Goal: Information Seeking & Learning: Learn about a topic

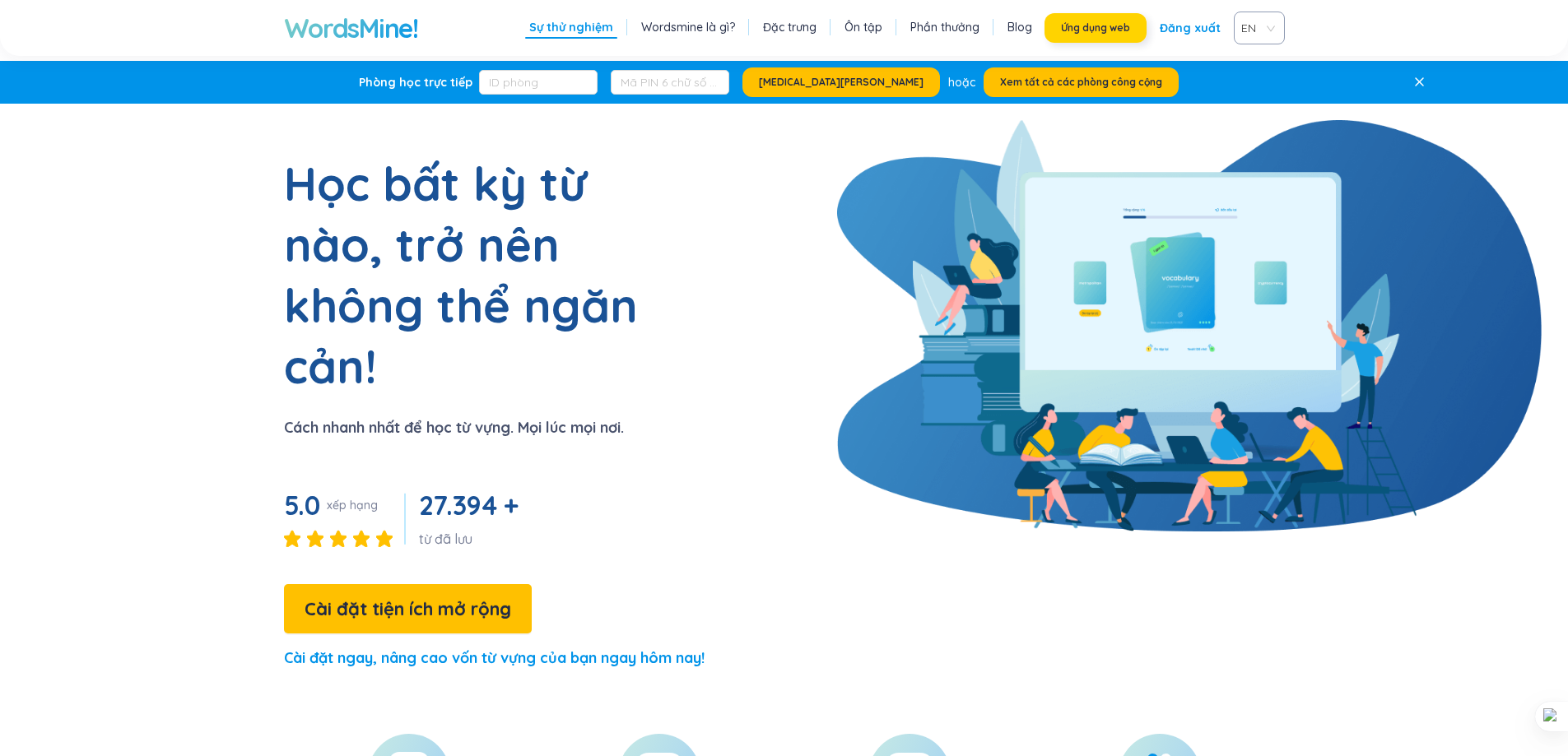
click at [1110, 35] on button "Ứng dụng web" at bounding box center [1095, 28] width 103 height 30
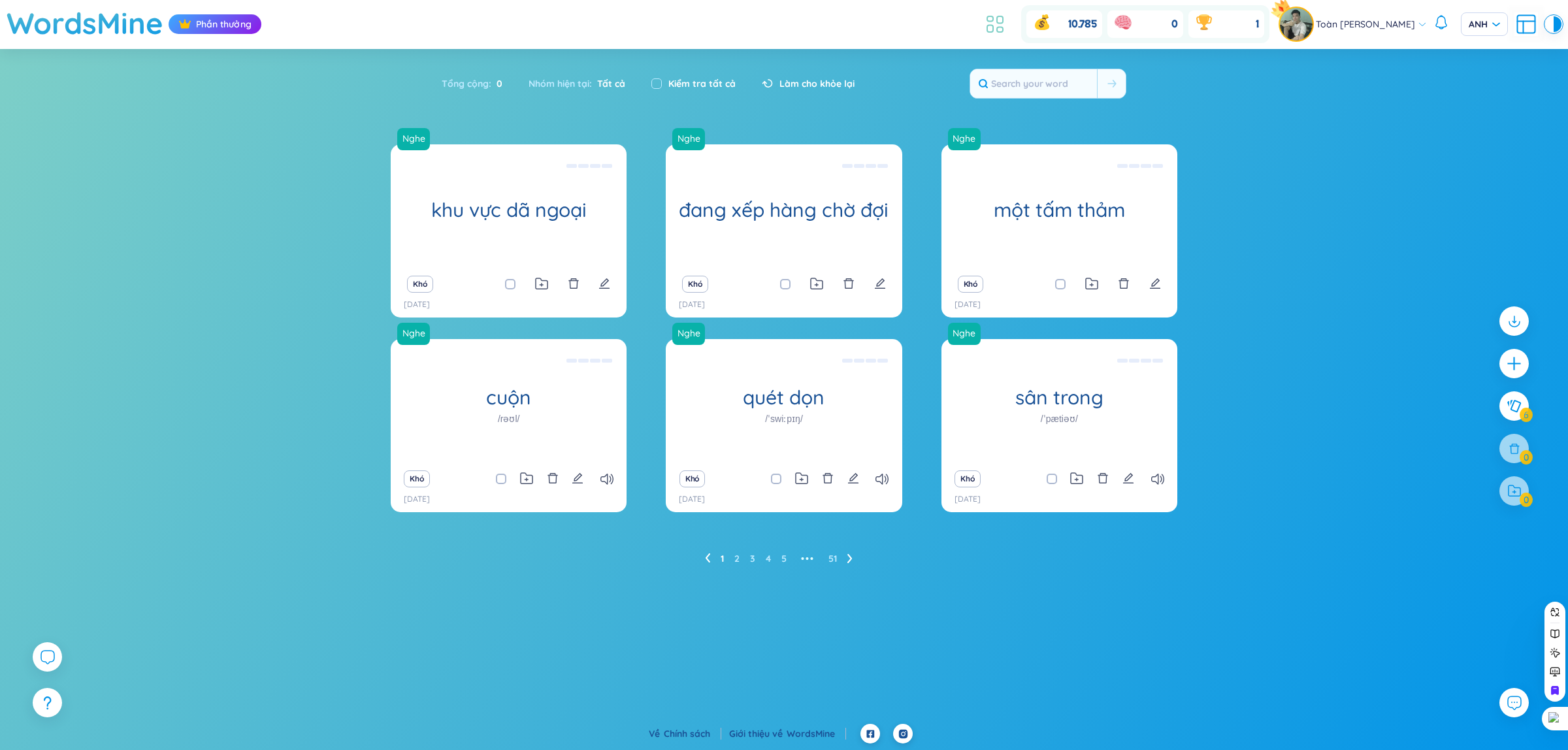
click at [993, 36] on li at bounding box center [995, 24] width 29 height 29
click at [984, 13] on body "WordsMine Phần thưởng 10.785 0 1 Toàn [PERSON_NAME] Toàn ANH Sort Alphabet Asce…" at bounding box center [784, 375] width 1568 height 750
click at [988, 17] on icon at bounding box center [990, 19] width 6 height 5
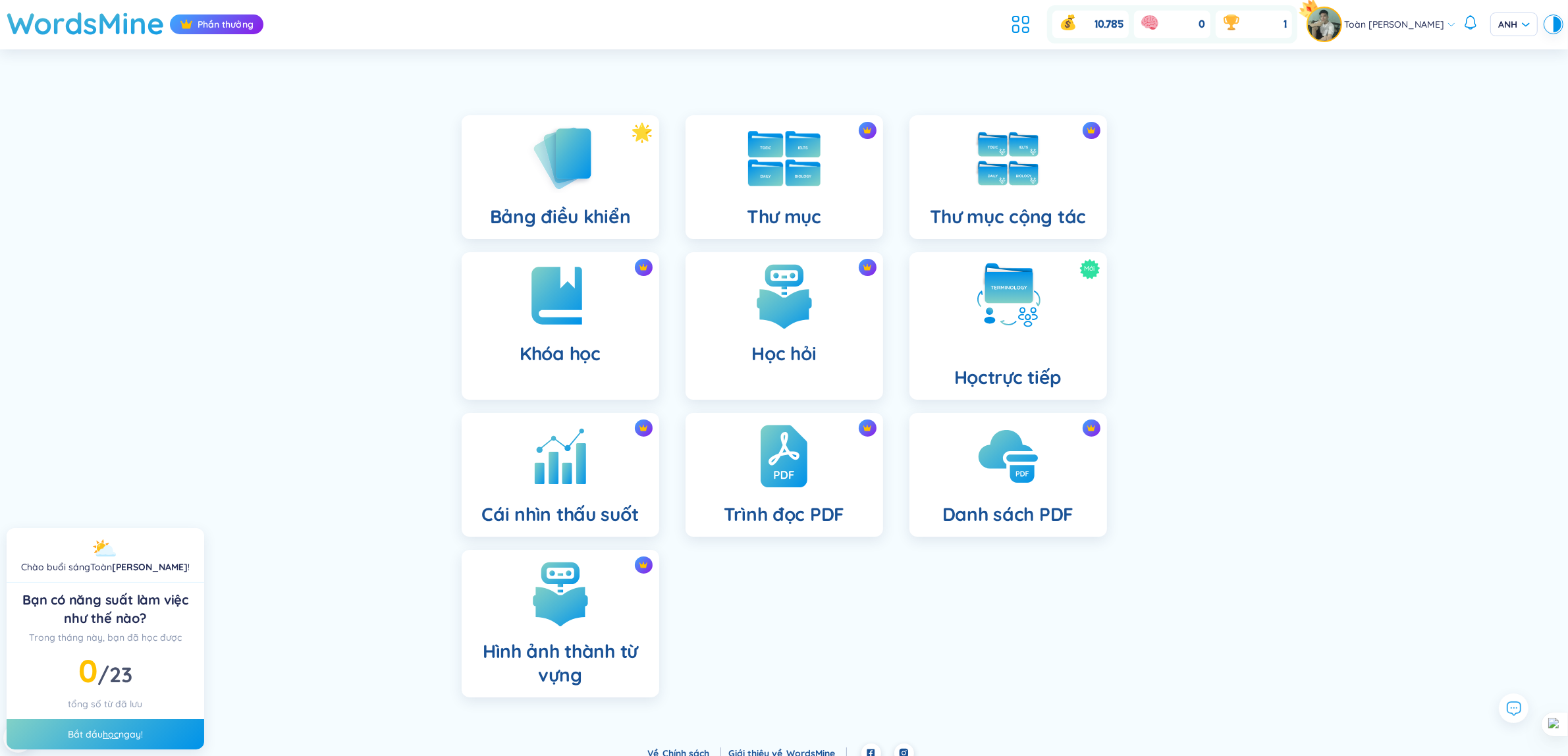
click at [810, 180] on img at bounding box center [784, 159] width 73 height 56
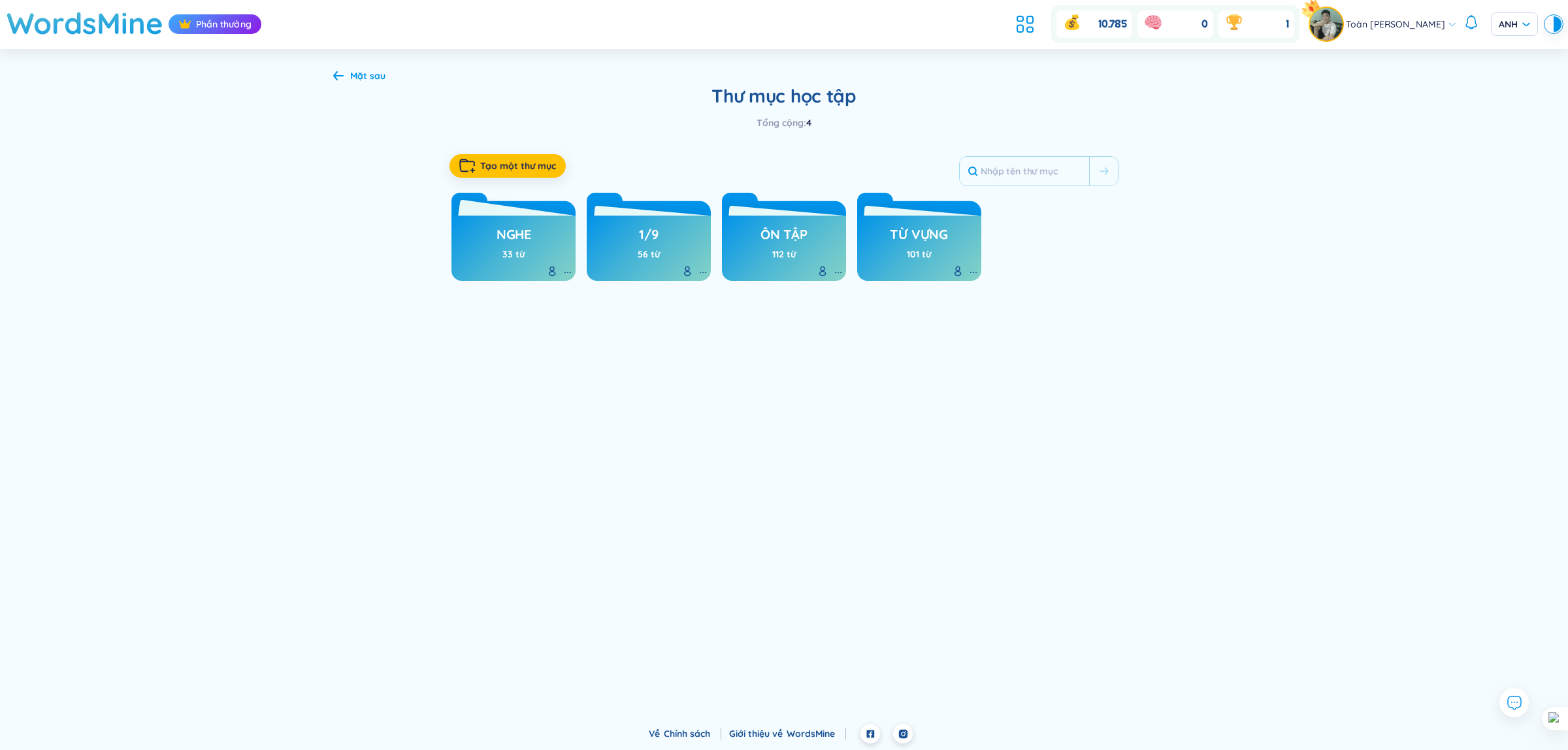
click at [528, 251] on div "Nghe 33 từ" at bounding box center [514, 245] width 35 height 46
click at [543, 263] on div "Nghe 33 từ" at bounding box center [514, 248] width 124 height 65
click at [527, 208] on icon at bounding box center [514, 210] width 124 height 36
click at [1155, 260] on div "Mặt sau Thư mục học tập Tổng cộng : 4 Tạo một thư mục Nghe 33 từ 1/9 56 từ ôn t…" at bounding box center [783, 175] width 941 height 252
click at [497, 250] on h3 "Nghe" at bounding box center [514, 237] width 35 height 25
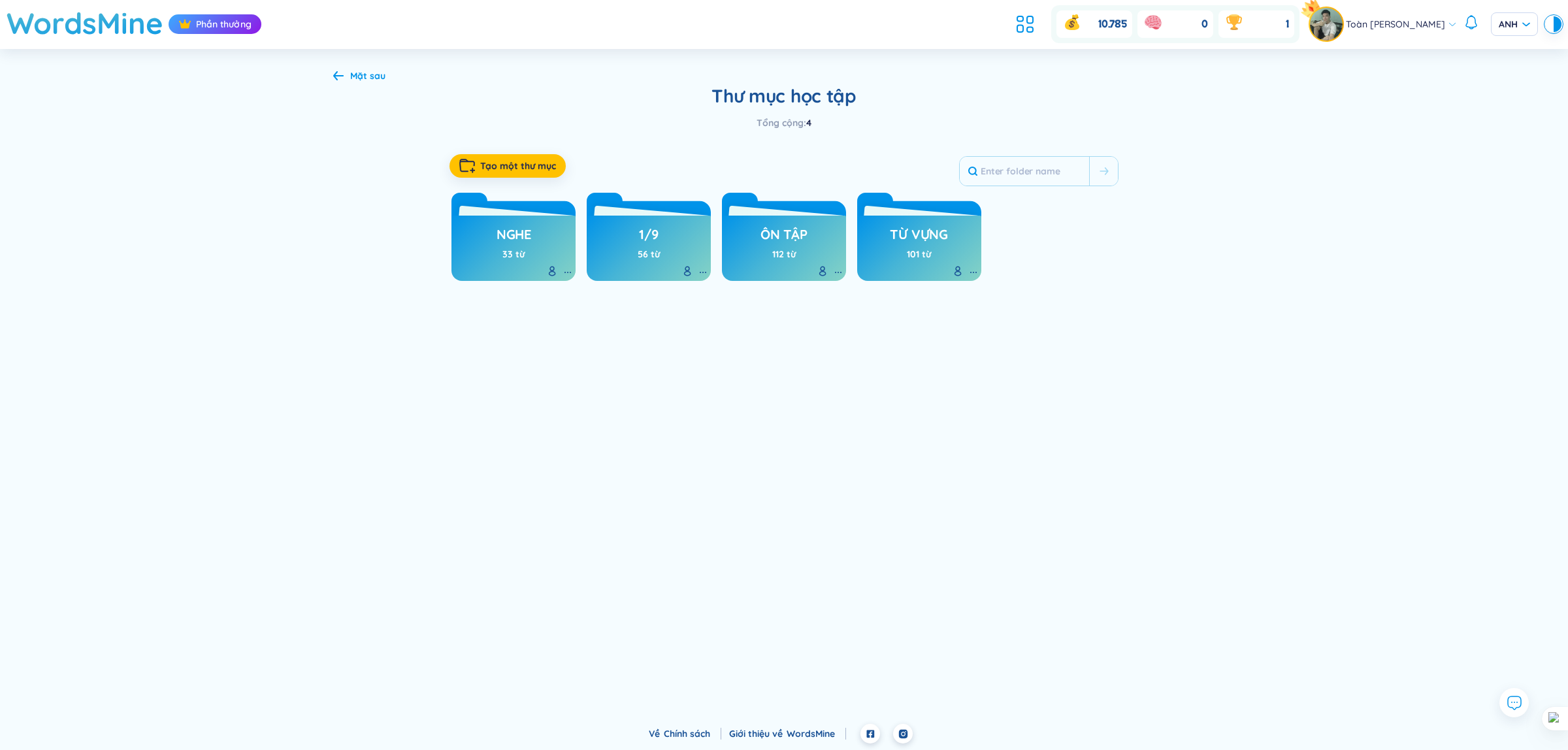
click at [1007, 33] on header "WordsMine Phần thưởng 10.785 0 1 Toàn [PERSON_NAME]" at bounding box center [784, 24] width 1568 height 49
click at [1015, 28] on icon at bounding box center [1025, 24] width 24 height 24
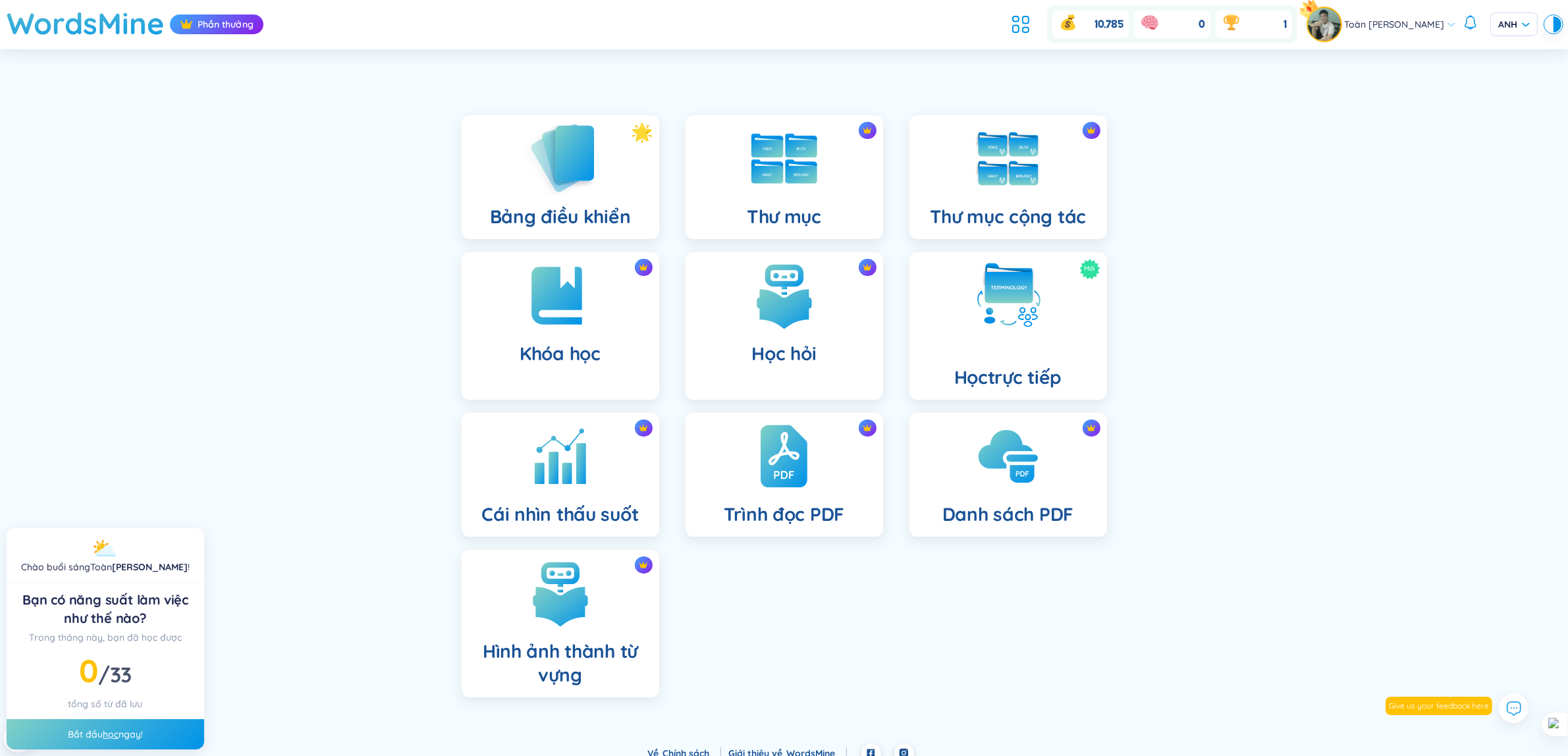
click at [571, 180] on img at bounding box center [560, 158] width 73 height 75
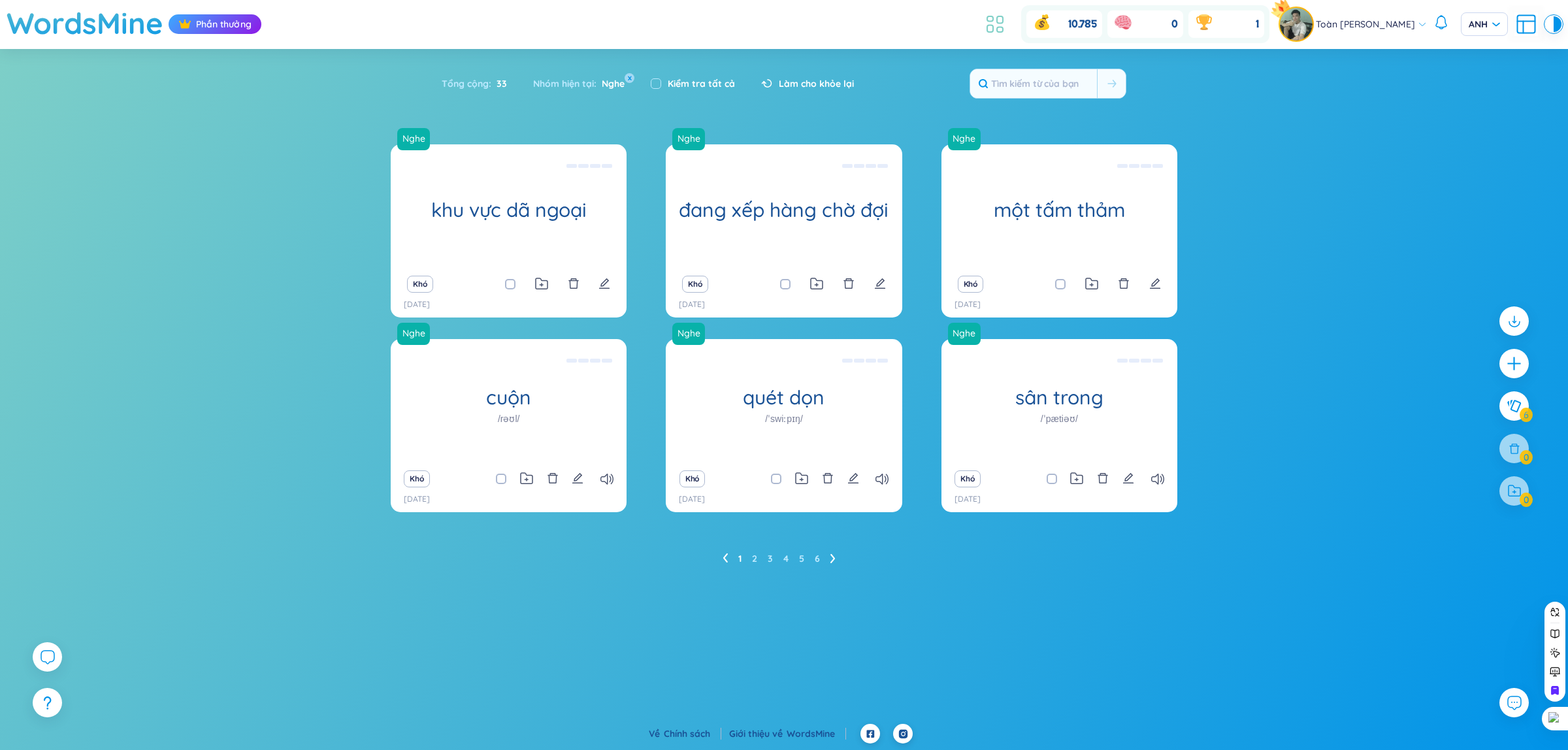
click at [997, 25] on icon at bounding box center [995, 24] width 24 height 24
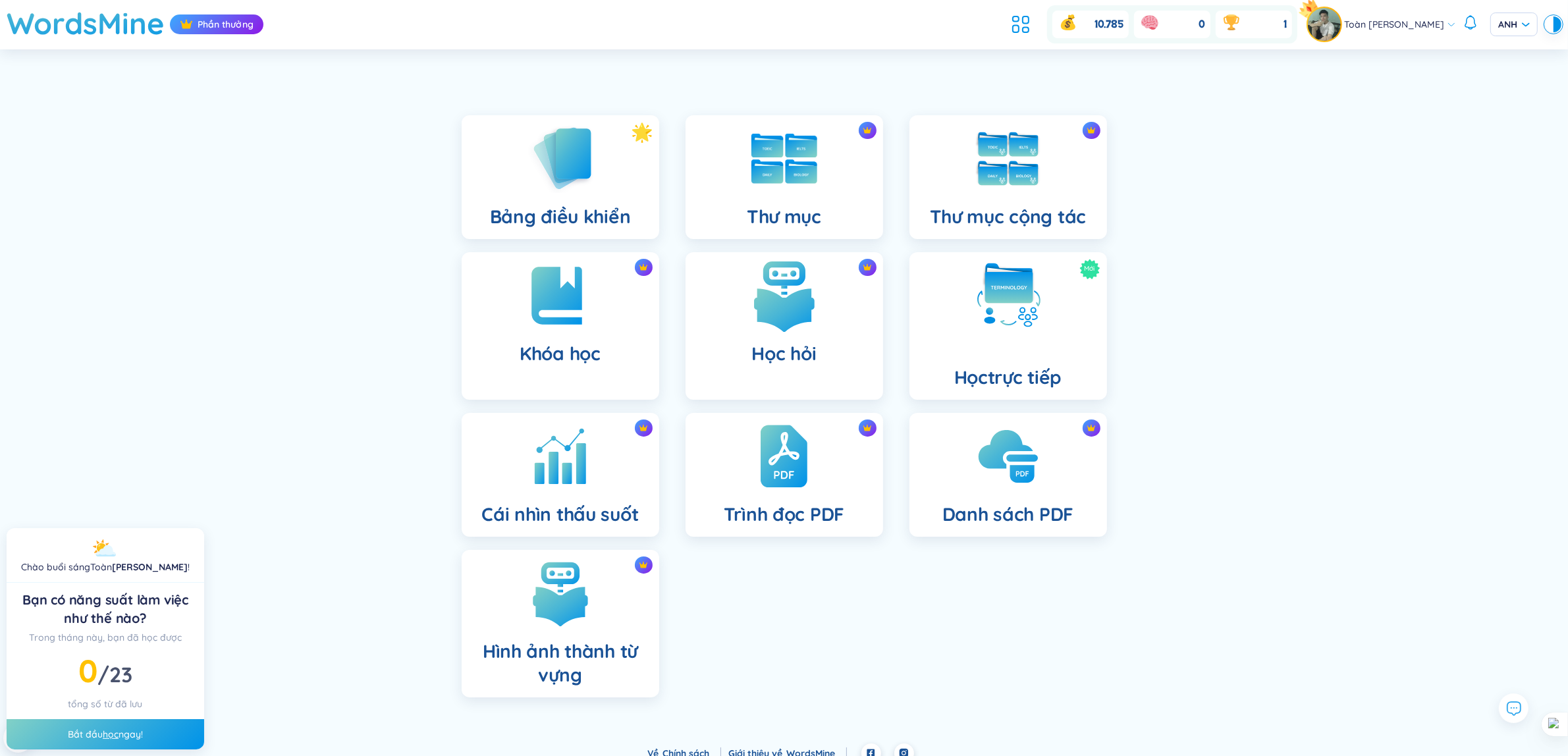
click at [746, 337] on div "Học hỏi" at bounding box center [785, 326] width 198 height 148
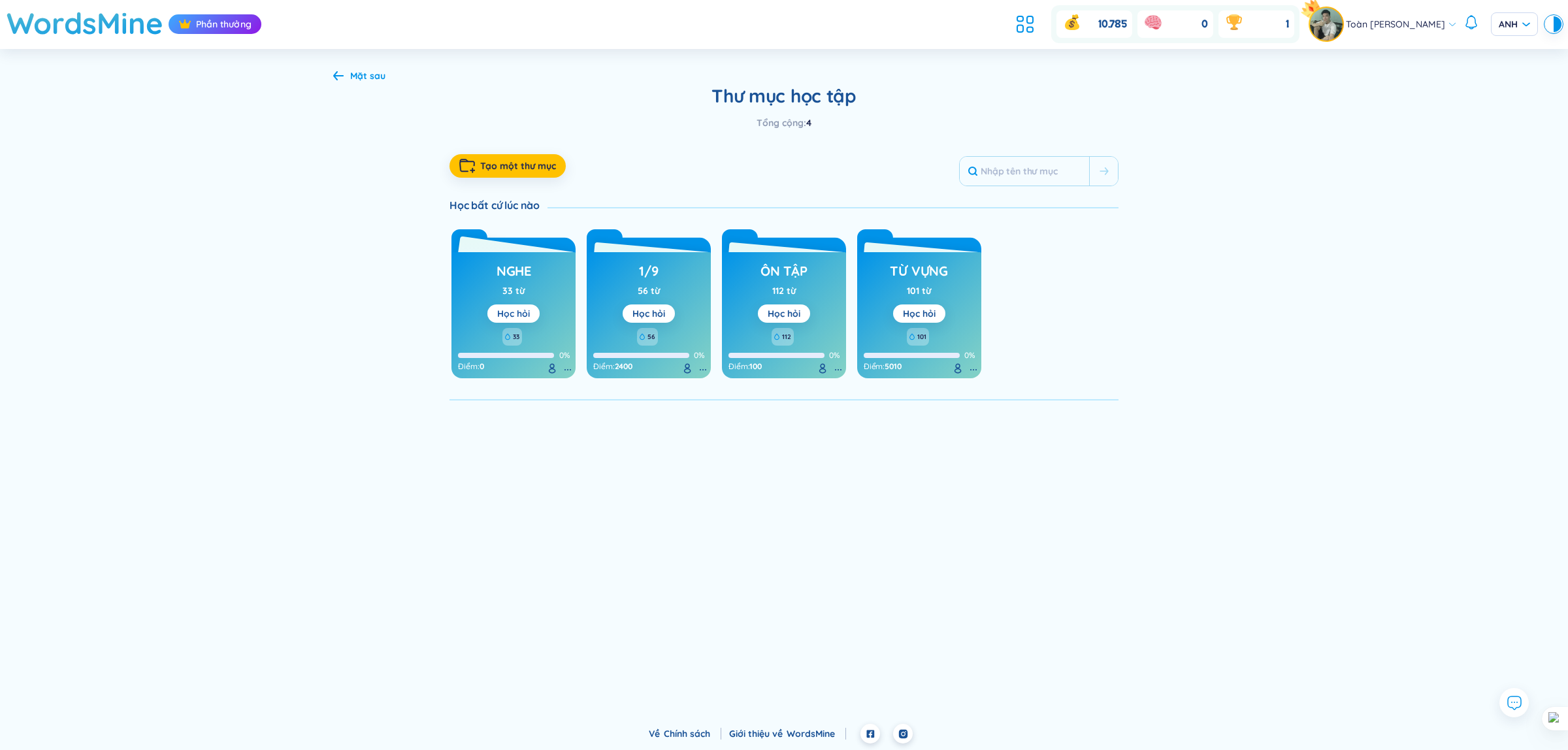
click at [516, 308] on font "Học hỏi" at bounding box center [514, 313] width 33 height 11
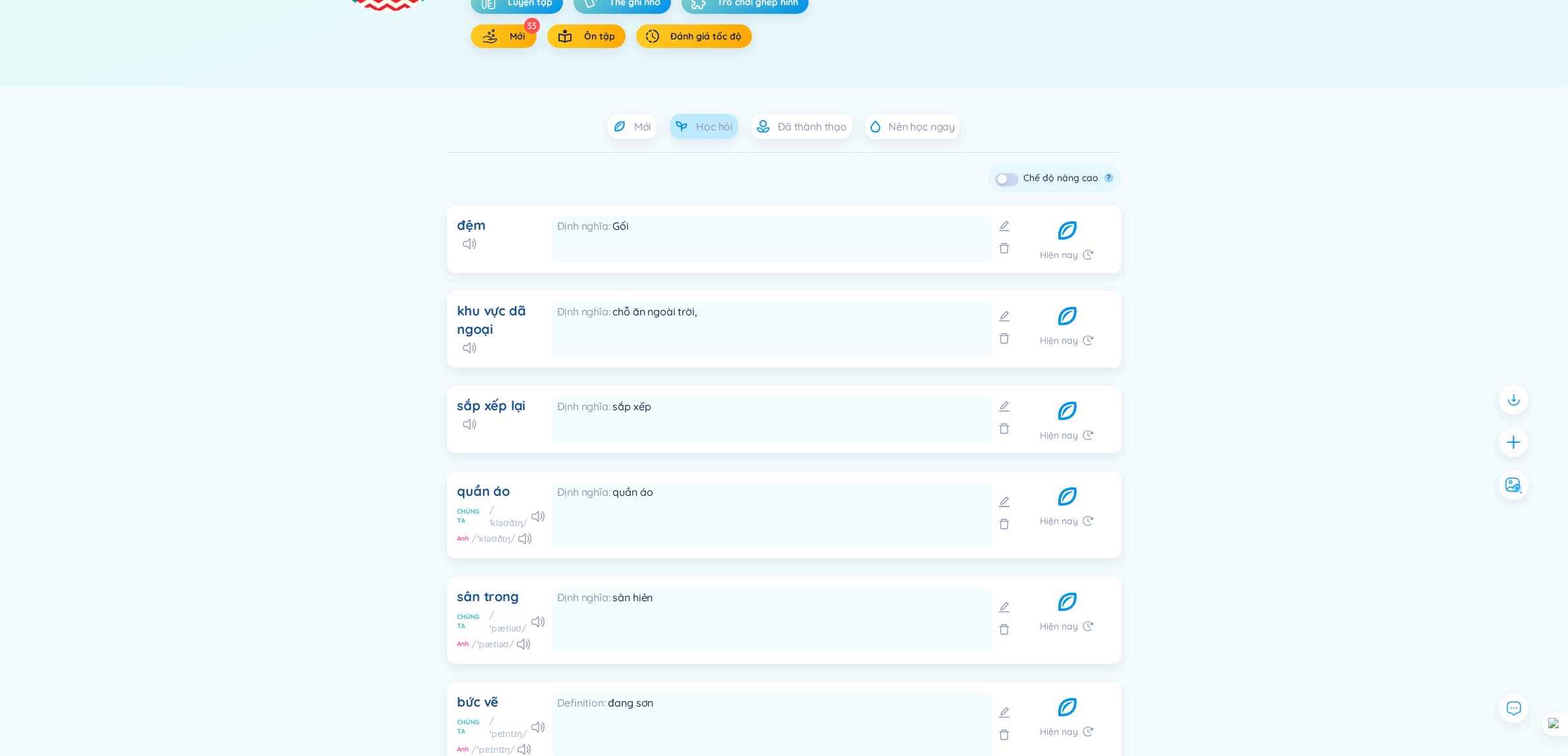
scroll to position [82, 0]
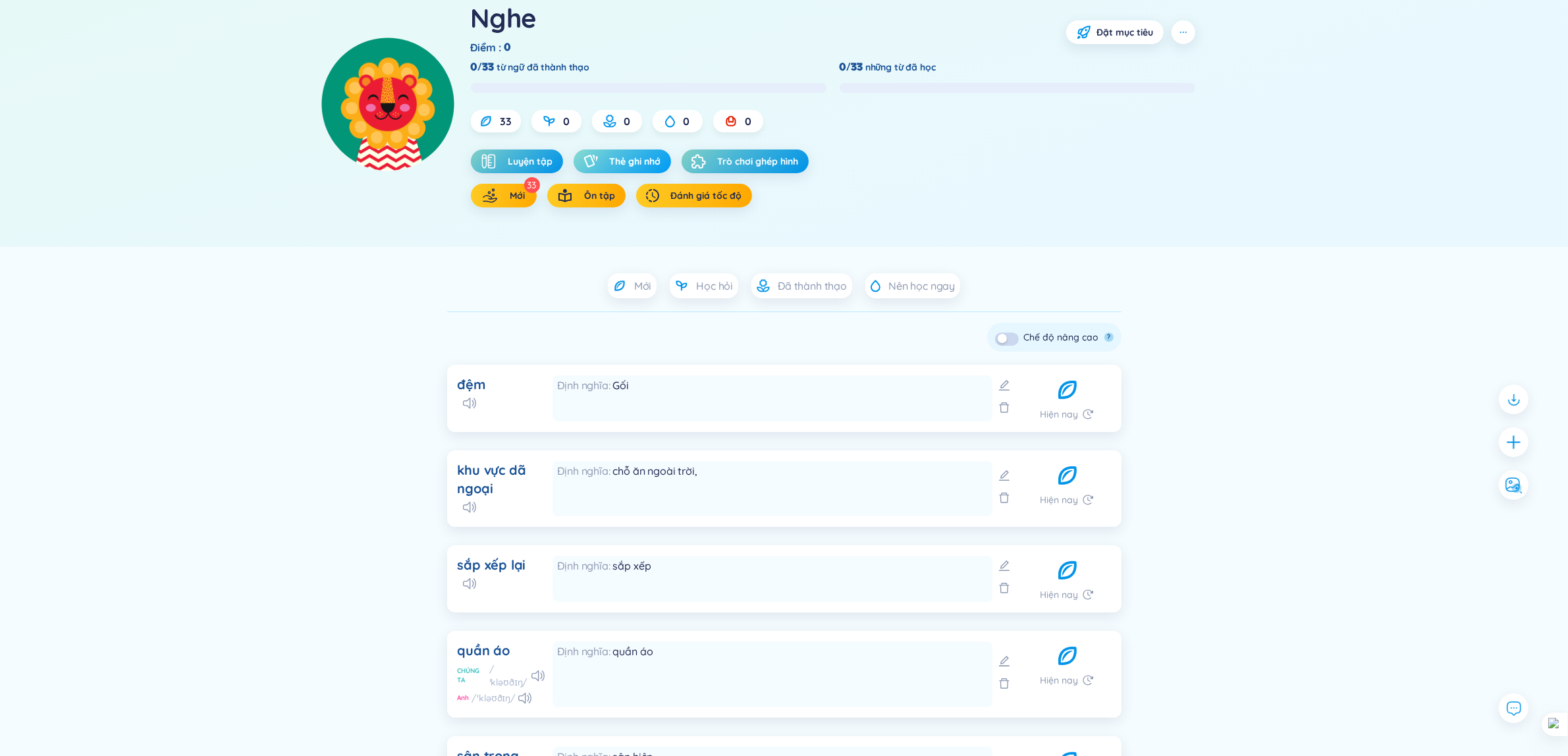
click at [614, 166] on font "Thẻ ghi nhớ" at bounding box center [636, 161] width 51 height 12
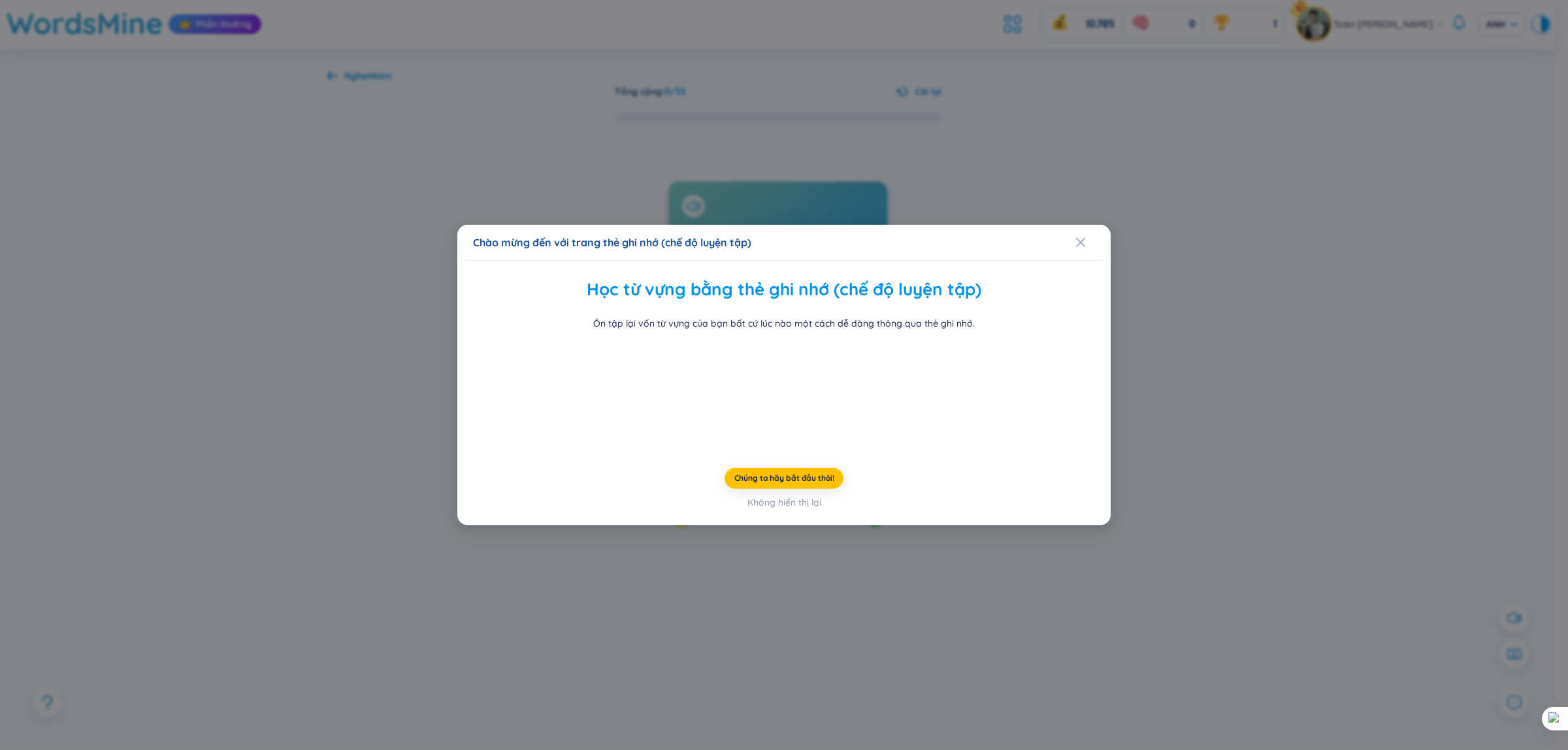
click at [1450, 376] on div "Chào mừng đến với trang thẻ ghi nhớ (chế độ luyện tập) Học từ vựng bằng thẻ ghi…" at bounding box center [784, 375] width 1568 height 750
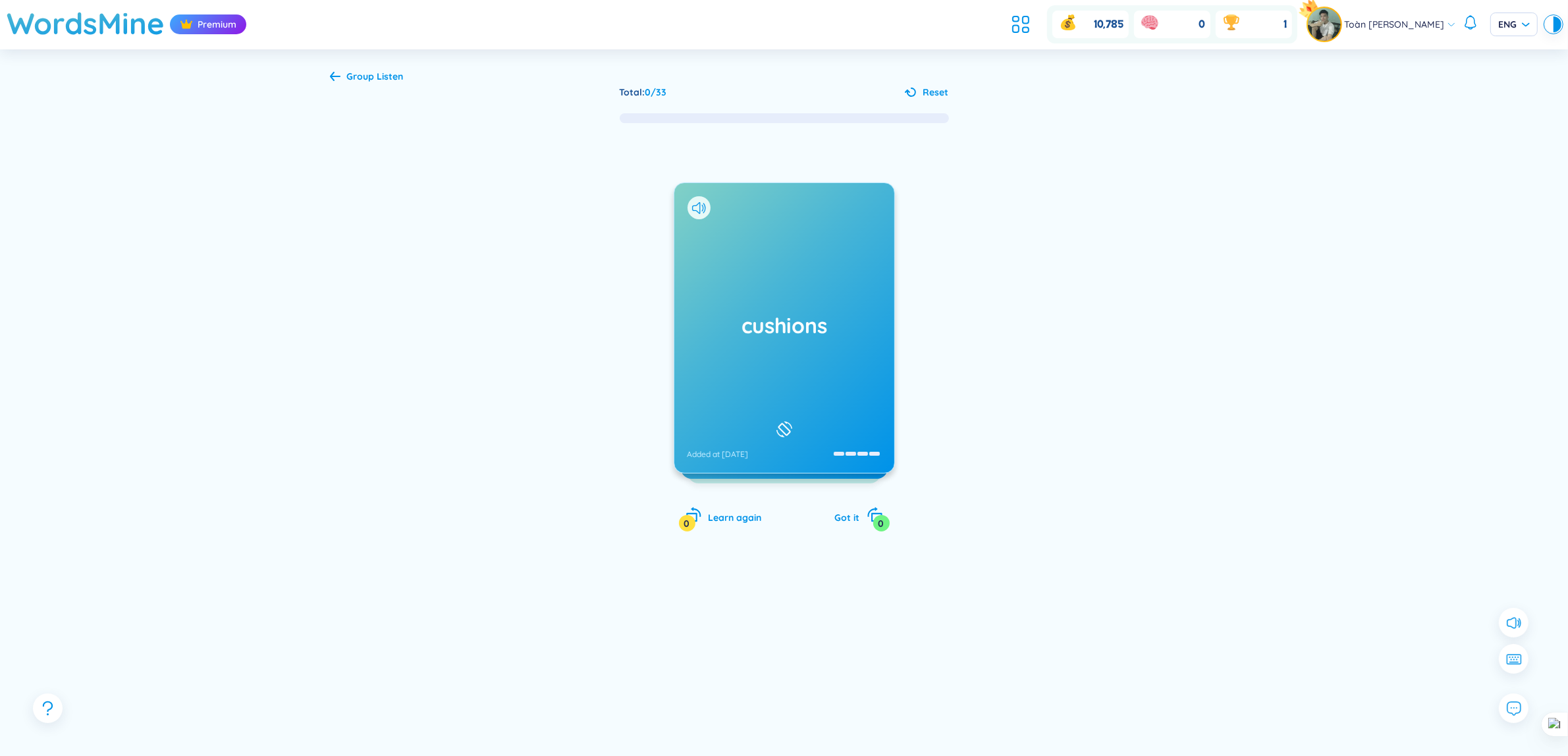
click at [1189, 253] on div at bounding box center [1091, 370] width 198 height 264
click at [699, 209] on icon at bounding box center [699, 207] width 14 height 12
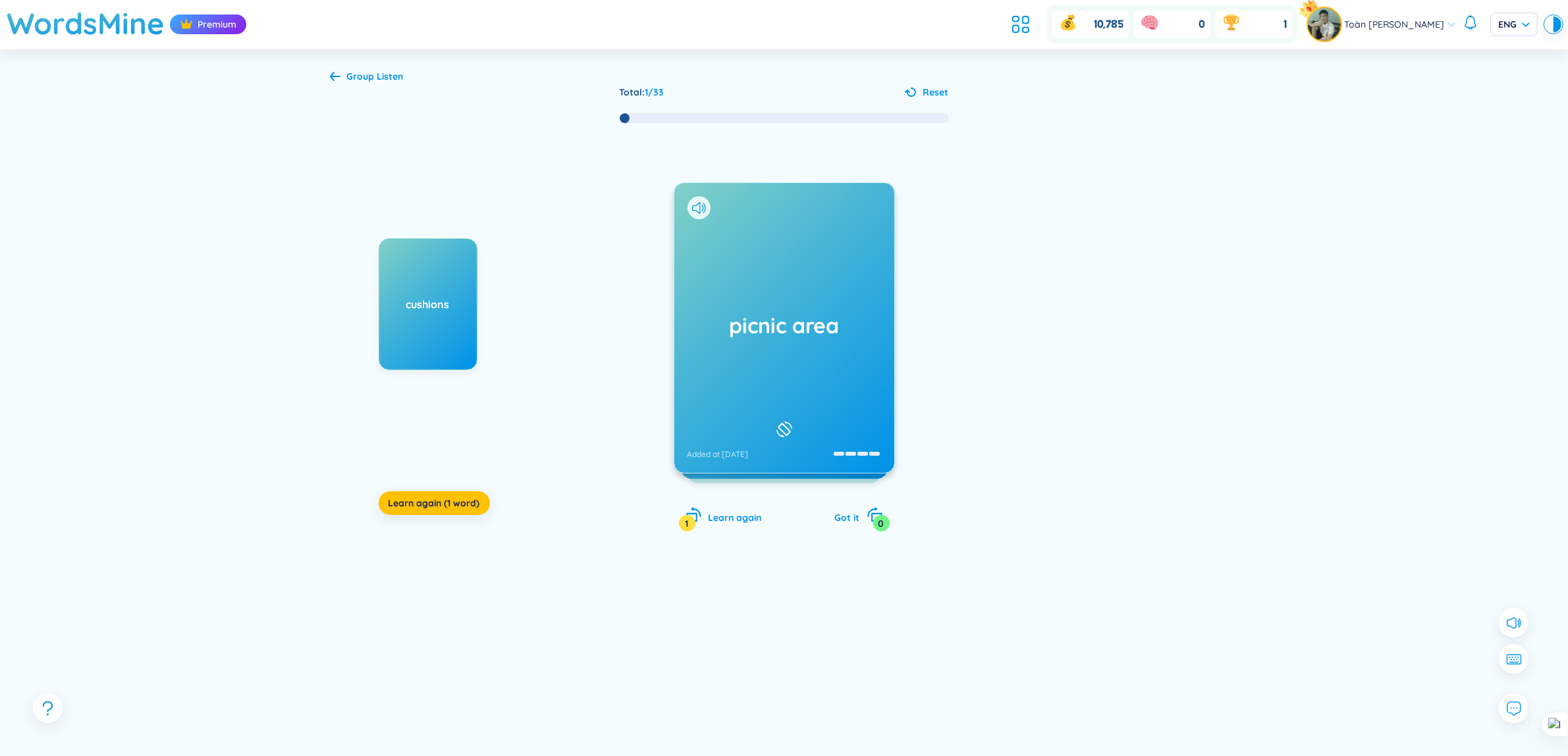
click at [848, 249] on div "picnic area Added at [DATE]" at bounding box center [784, 328] width 220 height 290
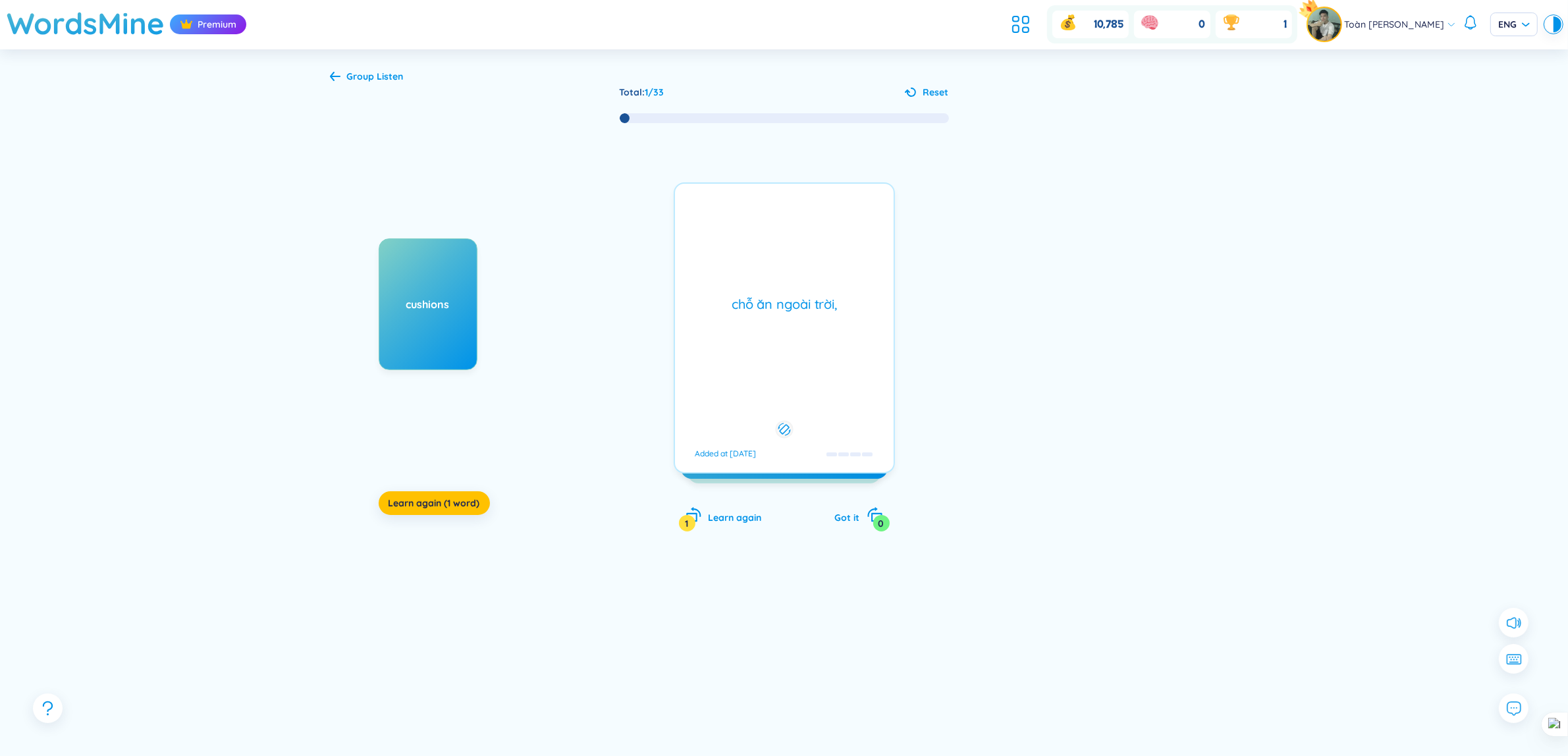
click at [739, 252] on div "chỗ ăn ngoài trời, Added at [DATE]" at bounding box center [784, 328] width 222 height 291
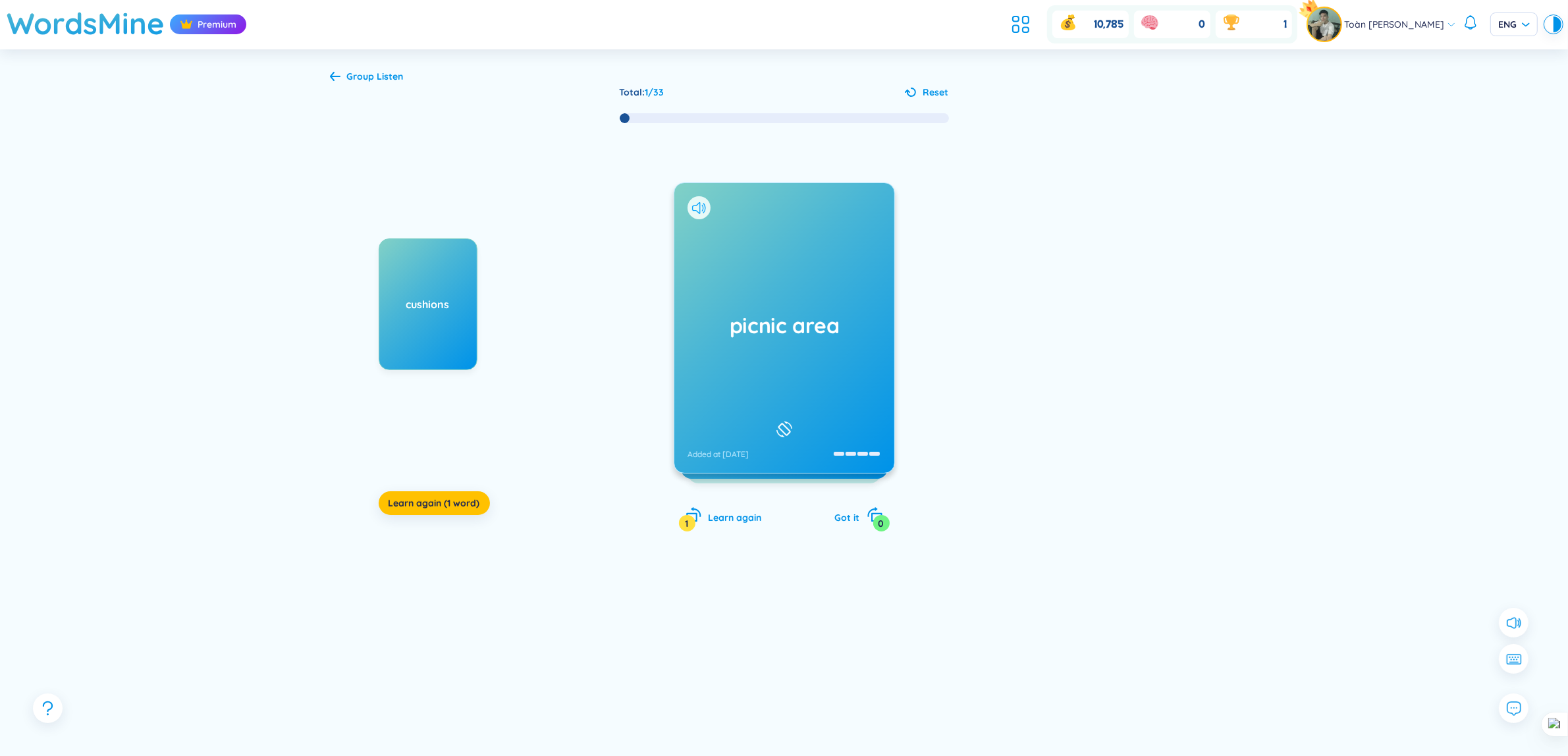
click at [693, 204] on icon at bounding box center [699, 207] width 14 height 12
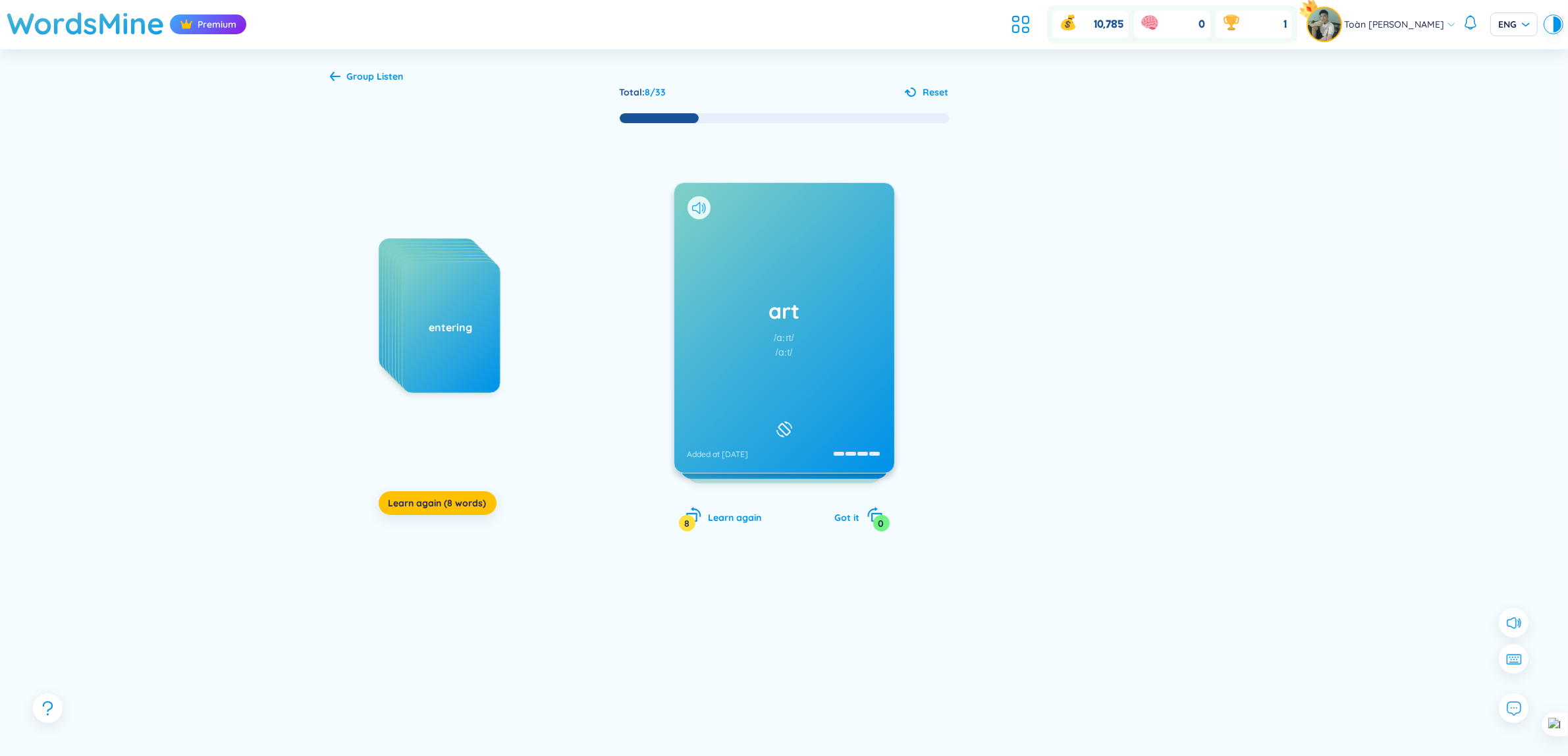
click at [701, 209] on icon at bounding box center [699, 207] width 14 height 12
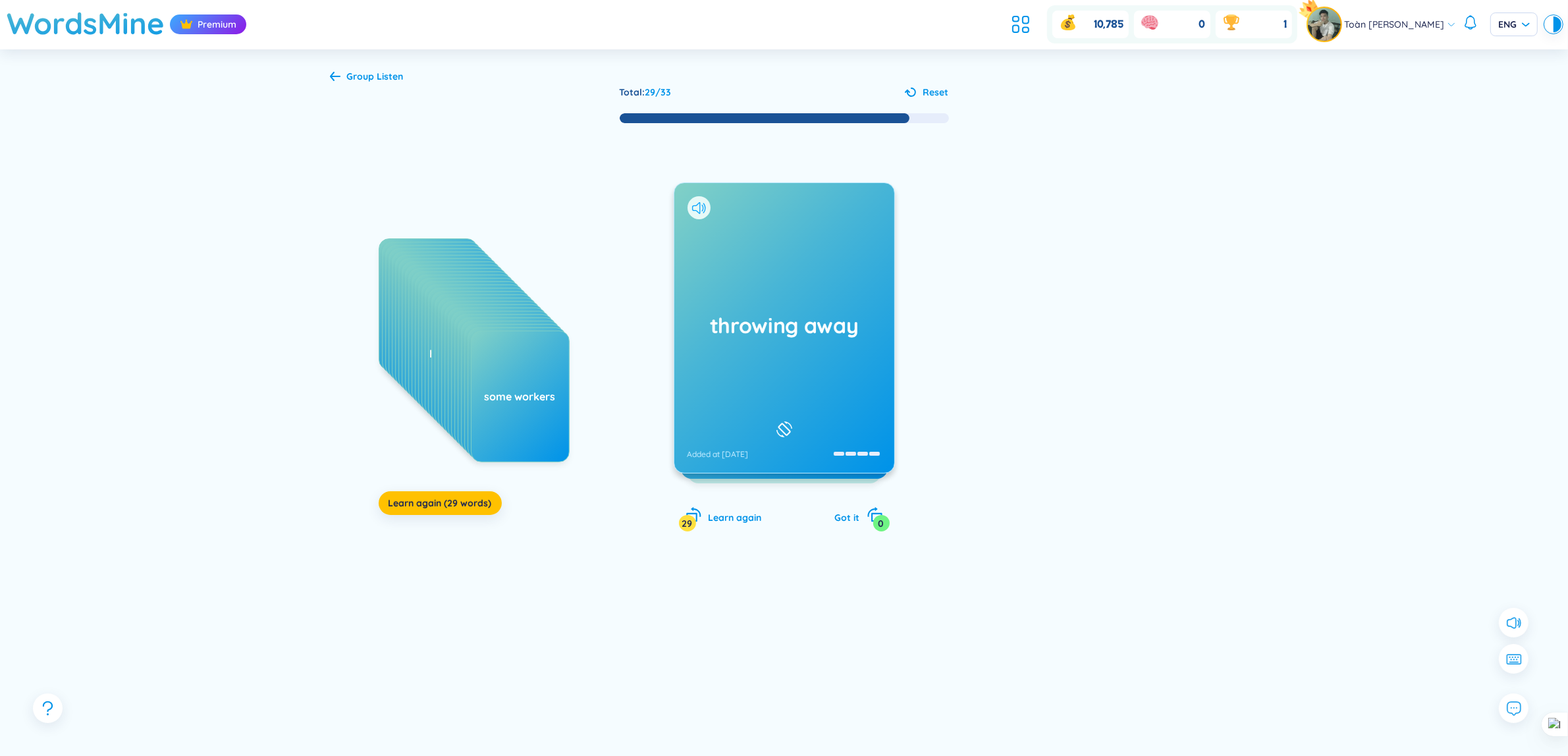
click at [701, 209] on icon at bounding box center [699, 207] width 14 height 12
